Goal: Book appointment/travel/reservation

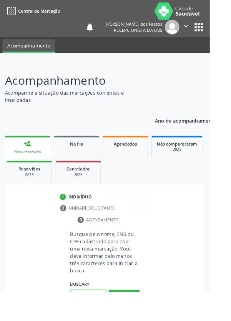
click at [104, 321] on input "text" at bounding box center [97, 325] width 40 height 13
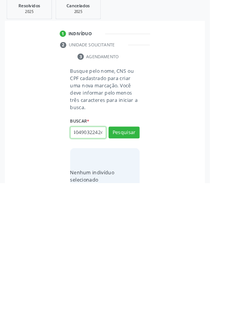
scroll to position [0, 14]
type input "700404903224245"
click at [134, 265] on button "Pesquisar" at bounding box center [136, 265] width 34 height 13
type input "700404903224245"
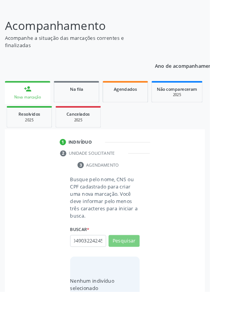
scroll to position [0, 0]
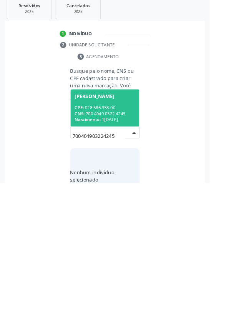
click at [107, 249] on span "Nascimento:" at bounding box center [96, 251] width 28 height 7
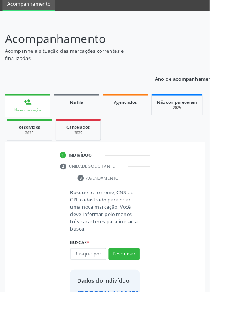
scroll to position [44, 0]
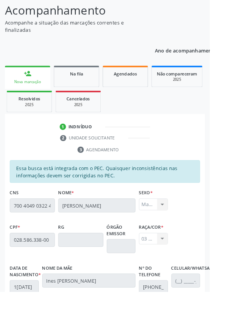
scroll to position [182, 0]
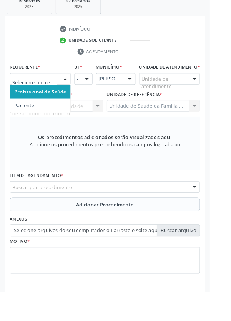
scroll to position [185, 0]
click at [25, 117] on span "Paciente" at bounding box center [27, 116] width 22 height 7
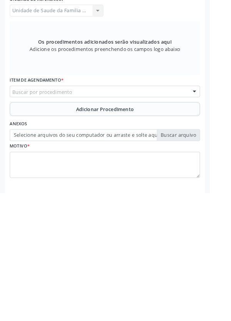
scroll to position [182, 0]
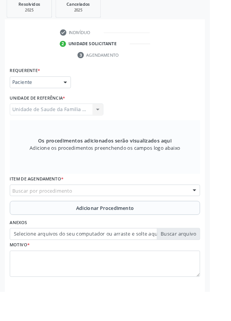
click at [84, 209] on div "Buscar por procedimento" at bounding box center [115, 209] width 209 height 13
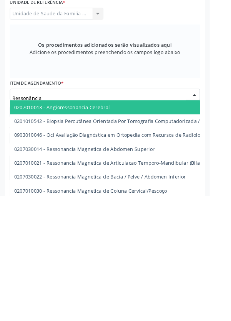
type input "Ressonância"
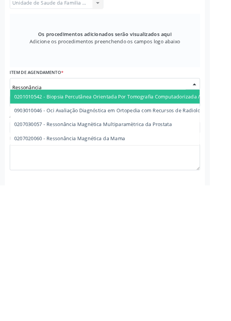
click at [159, 255] on span "0207030057 - Ressonância Magnètica Multiparamètrica da Prostata" at bounding box center [102, 253] width 173 height 7
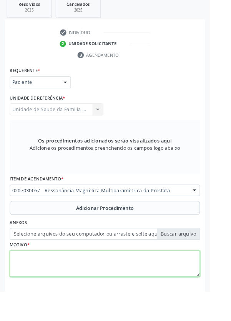
click at [60, 290] on textarea at bounding box center [115, 290] width 209 height 29
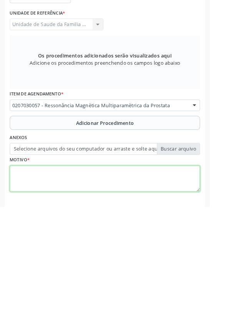
scroll to position [182, 0]
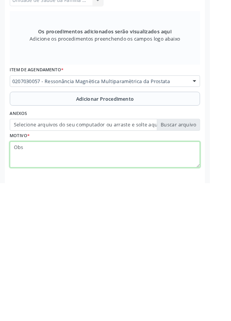
type textarea "Obs"
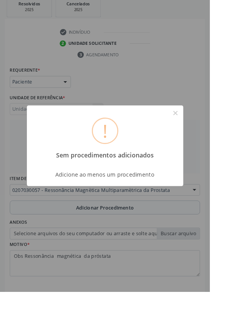
click at [199, 131] on button "×" at bounding box center [192, 124] width 13 height 13
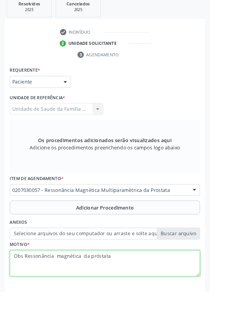
click at [130, 283] on textarea "Obs Ressonância magnética da próstata" at bounding box center [115, 290] width 209 height 29
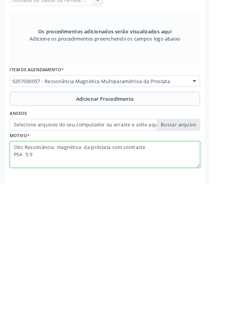
type textarea "Obs Ressonância magnética da próstata com contraste PSA 5.9"
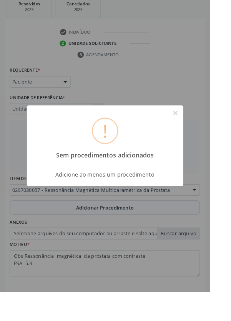
click at [199, 131] on button "×" at bounding box center [192, 124] width 13 height 13
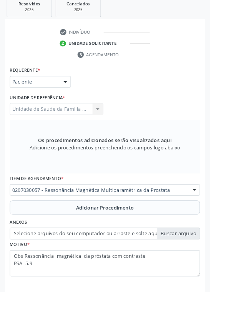
click at [139, 228] on span "Adicionar Procedimento" at bounding box center [116, 229] width 64 height 8
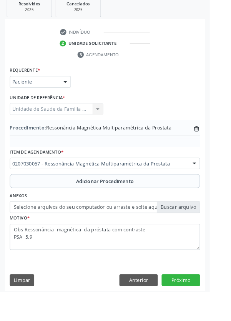
scroll to position [153, 0]
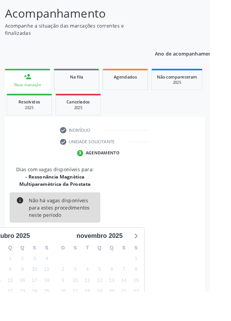
scroll to position [112, 0]
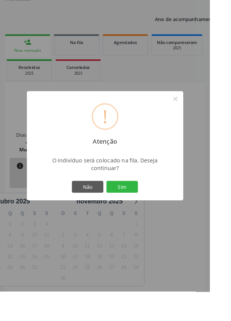
click at [145, 212] on button "Sim" at bounding box center [134, 205] width 35 height 13
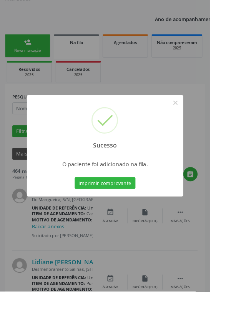
scroll to position [0, 0]
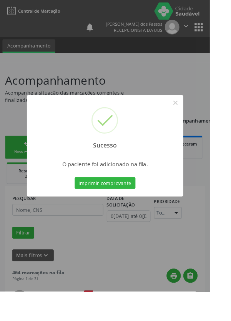
click at [117, 208] on button "Imprimir comprovante" at bounding box center [115, 201] width 67 height 13
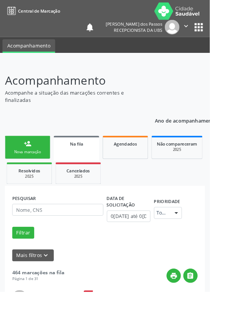
click at [28, 160] on div "person_add" at bounding box center [30, 158] width 8 height 8
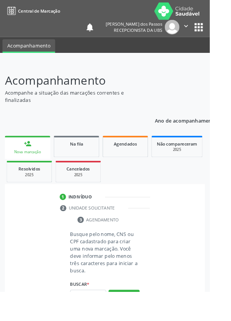
click at [22, 168] on div "Nova marcação" at bounding box center [30, 168] width 39 height 6
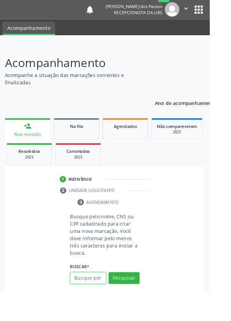
click at [96, 307] on input "text" at bounding box center [97, 306] width 40 height 13
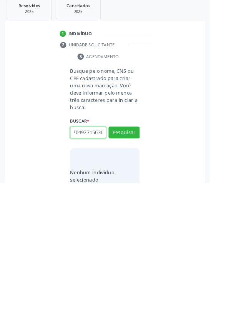
scroll to position [0, 14]
type input "700704977156380"
click at [138, 265] on button "Pesquisar" at bounding box center [136, 265] width 34 height 13
type input "700704977156380"
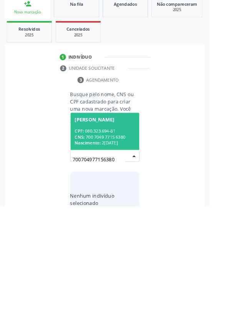
scroll to position [60, 0]
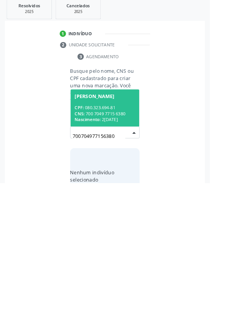
click at [114, 243] on div "CNS: 700 7049 7715 6380" at bounding box center [115, 245] width 66 height 7
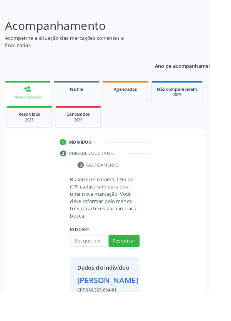
scroll to position [57, 0]
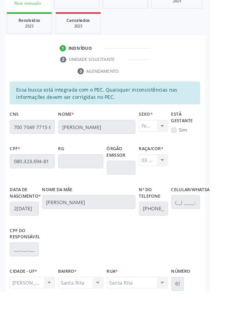
scroll to position [182, 0]
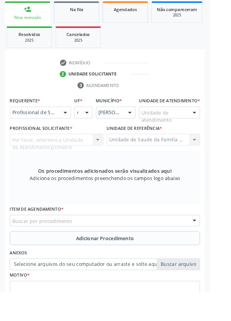
click at [87, 250] on div "Buscar por procedimento" at bounding box center [115, 243] width 209 height 13
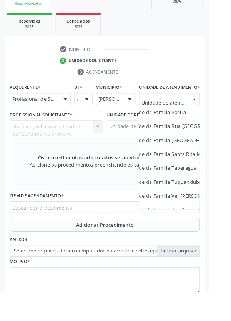
scroll to position [491, 46]
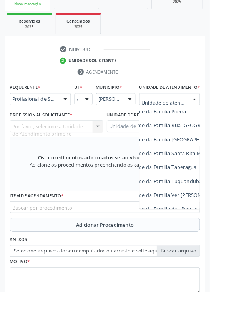
click at [214, 173] on span "Unidade de Saude da Familia Santa Rita Maria do C A [PERSON_NAME]" at bounding box center [203, 168] width 182 height 7
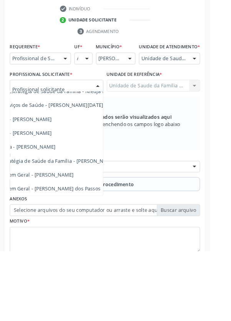
scroll to position [163, 0]
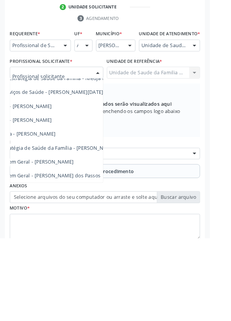
click at [98, 226] on span "Médico da Estratégia de Saúde da Família - [PERSON_NAME]" at bounding box center [49, 221] width 156 height 7
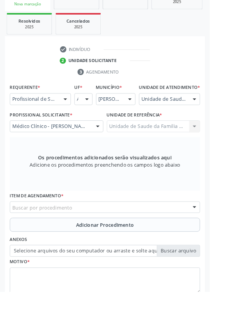
click at [92, 235] on div "Buscar por procedimento" at bounding box center [115, 228] width 209 height 13
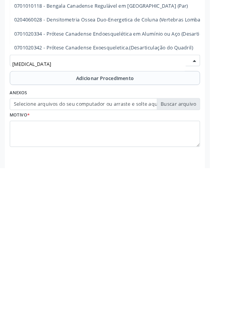
scroll to position [189, 0]
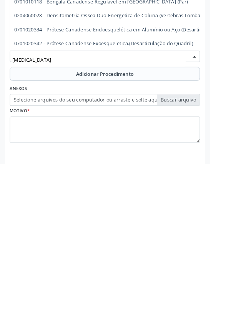
click at [193, 161] on span "0204060028 - Densitometria Ossea Duo-Energetica de Coluna (Vertebras Lombares E…" at bounding box center [152, 157] width 273 height 7
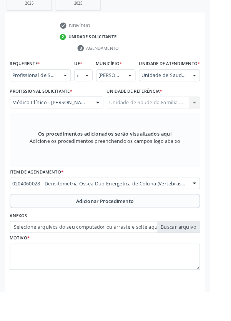
click at [191, 222] on button "Adicionar Procedimento" at bounding box center [115, 221] width 209 height 15
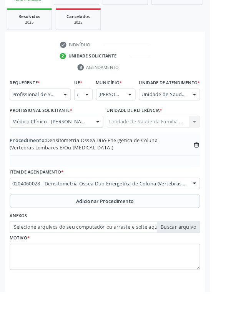
click at [216, 164] on icon "trash-outline icon" at bounding box center [216, 160] width 8 height 8
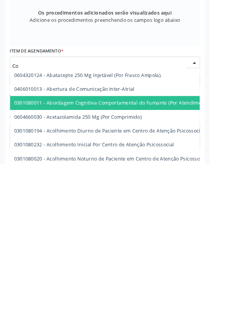
scroll to position [189, 0]
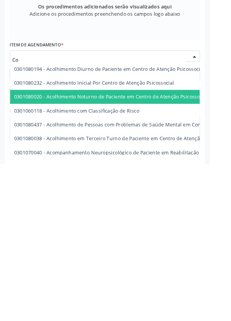
type input "C"
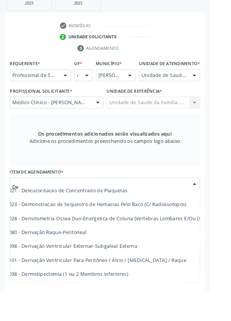
scroll to position [11837, 28]
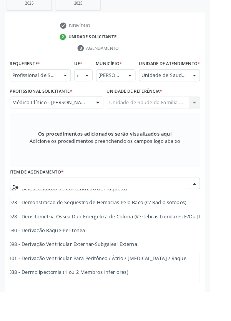
click at [176, 242] on span "0204060028 - Densitometria Ossea Duo-Energetica de Coluna (Vertebras Lombares E…" at bounding box center [124, 238] width 273 height 7
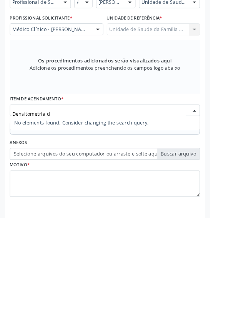
scroll to position [0, 0]
type input "Densitometria"
